Goal: Check status

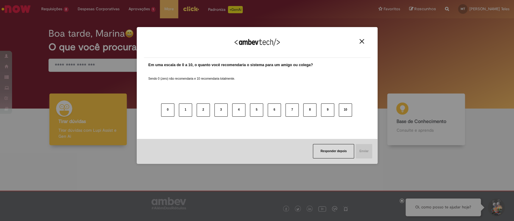
click at [359, 42] on img "Close" at bounding box center [361, 41] width 5 height 5
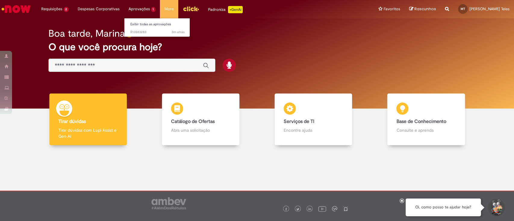
click at [139, 28] on li "3m atrás 3 minutos atrás R13583283" at bounding box center [157, 32] width 66 height 8
click at [140, 21] on link "Exibir todas as aprovações" at bounding box center [157, 24] width 66 height 7
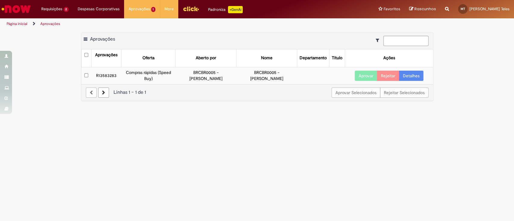
click at [414, 78] on link "Detalhes" at bounding box center [411, 76] width 24 height 10
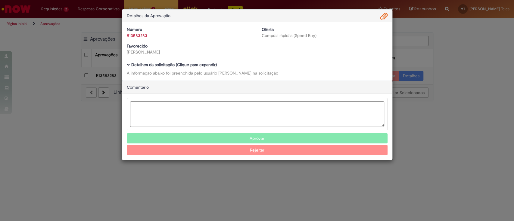
click at [155, 64] on b "Detalhes da solicitação (Clique para expandir)" at bounding box center [173, 64] width 85 height 5
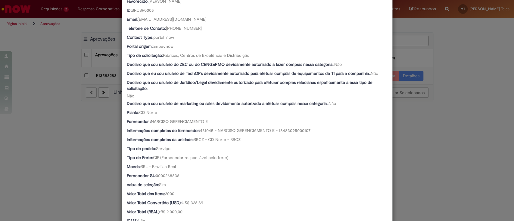
scroll to position [160, 0]
